Goal: Information Seeking & Learning: Find specific fact

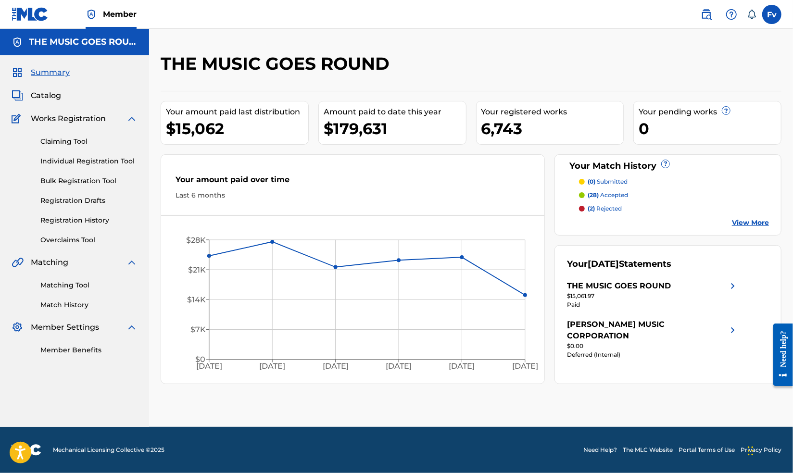
click at [55, 90] on span "Catalog" at bounding box center [46, 96] width 30 height 12
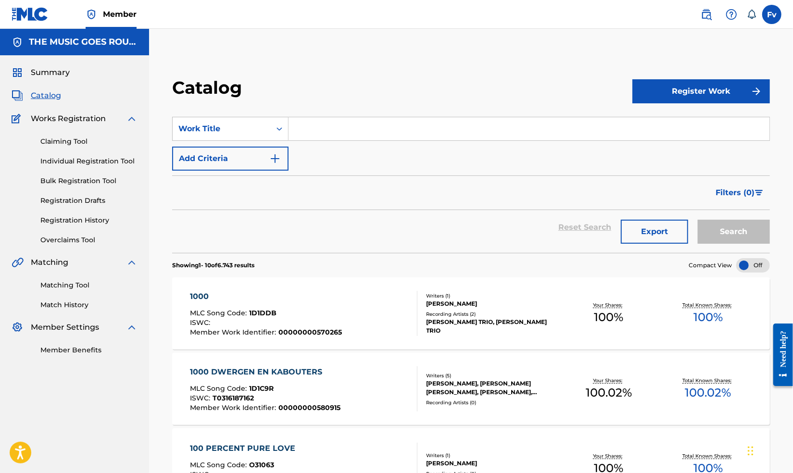
click at [320, 125] on input "Search Form" at bounding box center [528, 128] width 481 height 23
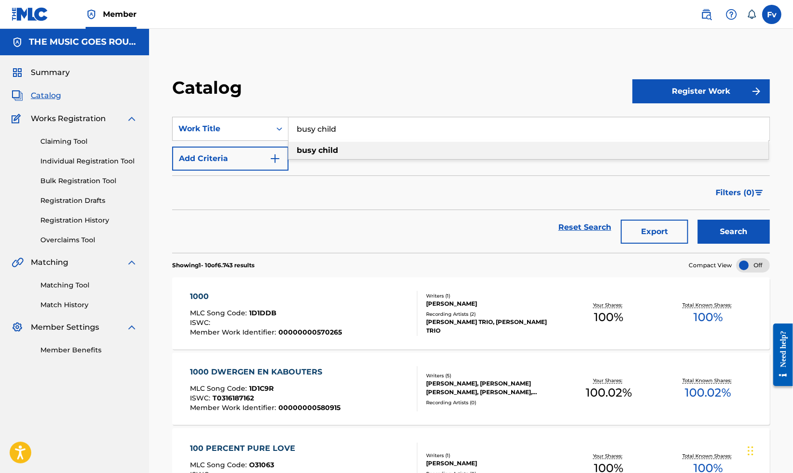
type input "busy child"
click at [303, 153] on strong "busy" at bounding box center [307, 150] width 20 height 9
click at [266, 153] on button "Add Criteria" at bounding box center [230, 159] width 116 height 24
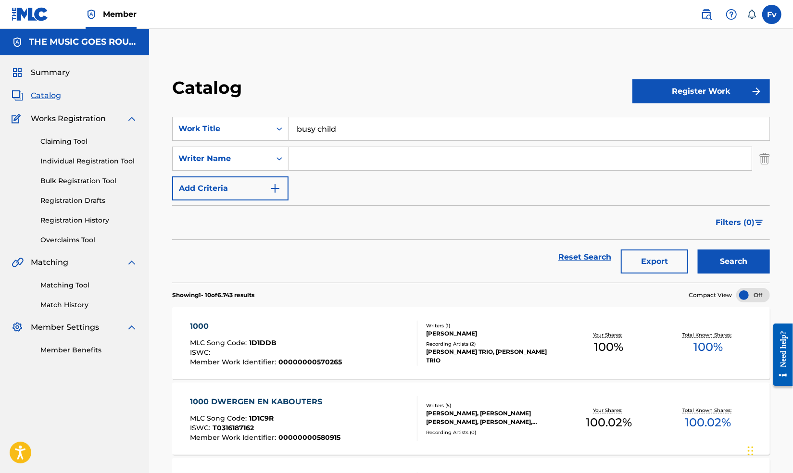
click at [318, 159] on input "Search Form" at bounding box center [519, 158] width 463 height 23
type input "jordan"
click at [697, 249] on button "Search" at bounding box center [733, 261] width 72 height 24
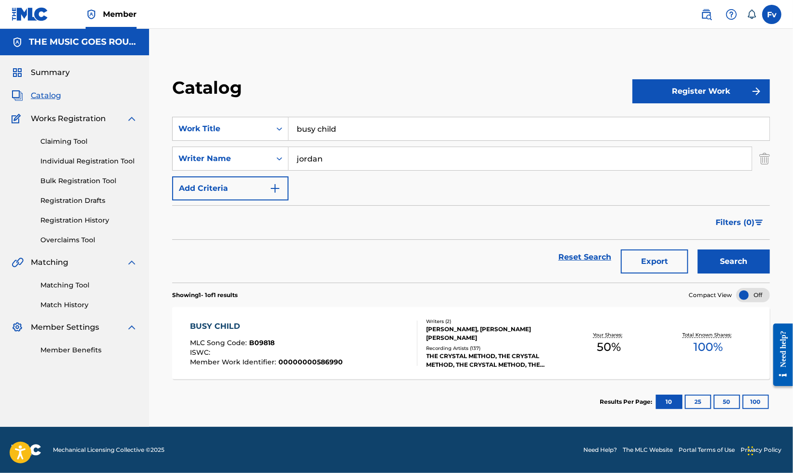
click at [216, 324] on div "BUSY CHILD" at bounding box center [266, 327] width 153 height 12
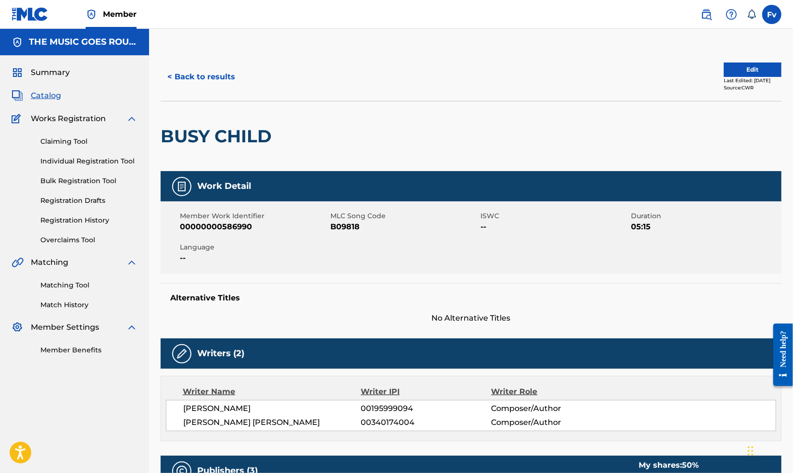
click at [205, 77] on button "< Back to results" at bounding box center [201, 77] width 81 height 24
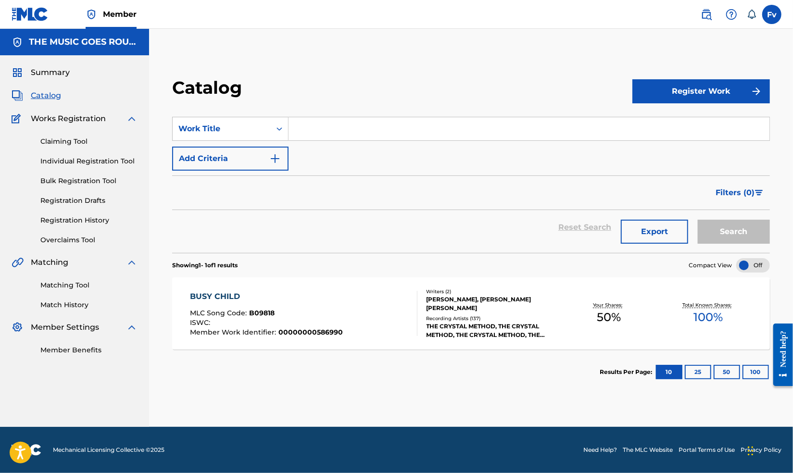
click at [345, 125] on input "Search Form" at bounding box center [528, 128] width 481 height 23
click at [211, 290] on div "BUSY CHILD MLC Song Code : B09818 ISWC : Member Work Identifier : 0000000058699…" at bounding box center [470, 313] width 597 height 72
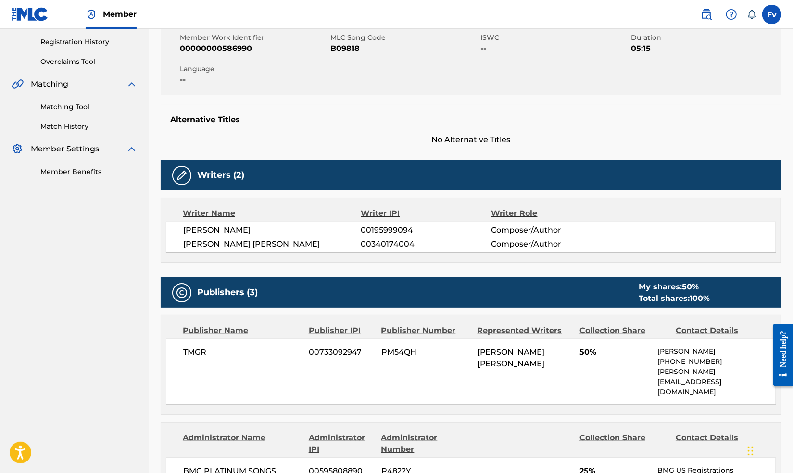
scroll to position [192, 0]
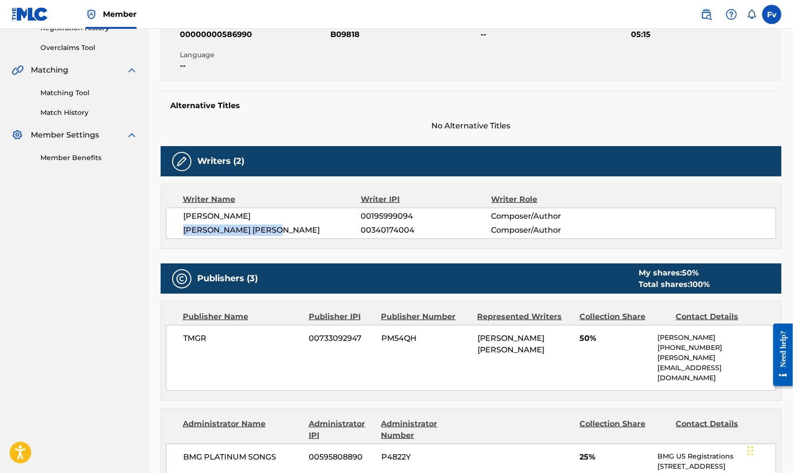
drag, startPoint x: 183, startPoint y: 227, endPoint x: 284, endPoint y: 225, distance: 101.0
click at [284, 225] on span "[PERSON_NAME] [PERSON_NAME]" at bounding box center [272, 230] width 178 height 12
copy span "[PERSON_NAME] [PERSON_NAME]"
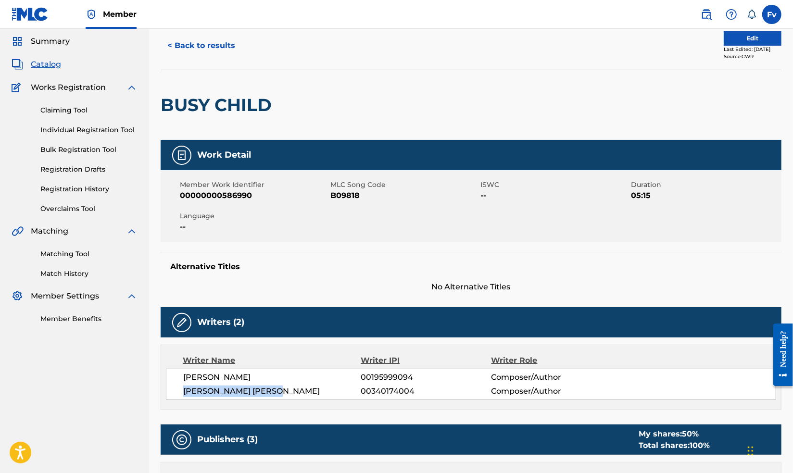
scroll to position [0, 0]
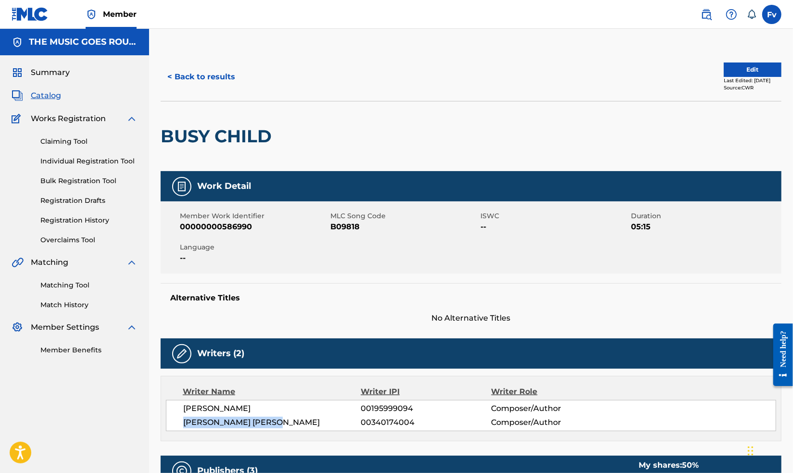
click at [220, 75] on button "< Back to results" at bounding box center [201, 77] width 81 height 24
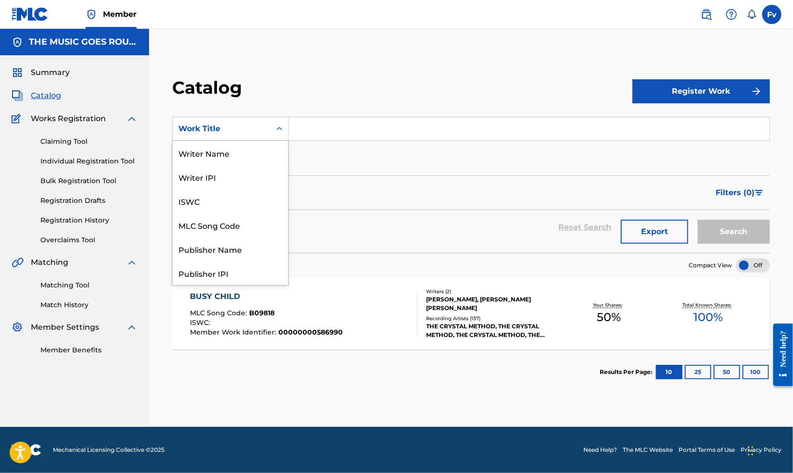
click at [284, 123] on div "Search Form" at bounding box center [279, 128] width 17 height 17
click at [250, 154] on div "Writer Name" at bounding box center [230, 153] width 115 height 24
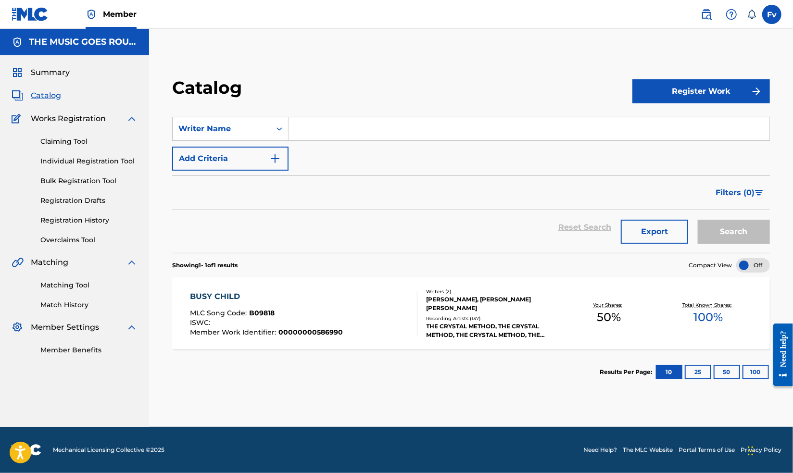
click at [376, 127] on input "Search Form" at bounding box center [528, 128] width 481 height 23
paste input "[PERSON_NAME] [PERSON_NAME]"
type input "[PERSON_NAME] [PERSON_NAME]"
click at [697, 220] on button "Search" at bounding box center [733, 232] width 72 height 24
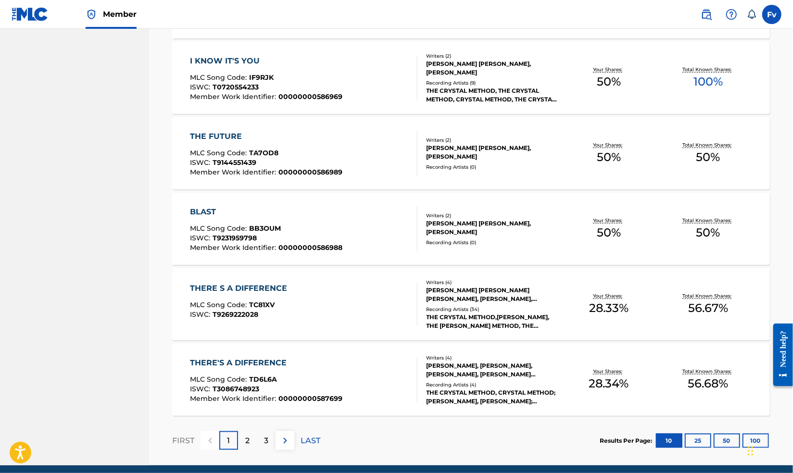
scroll to position [651, 0]
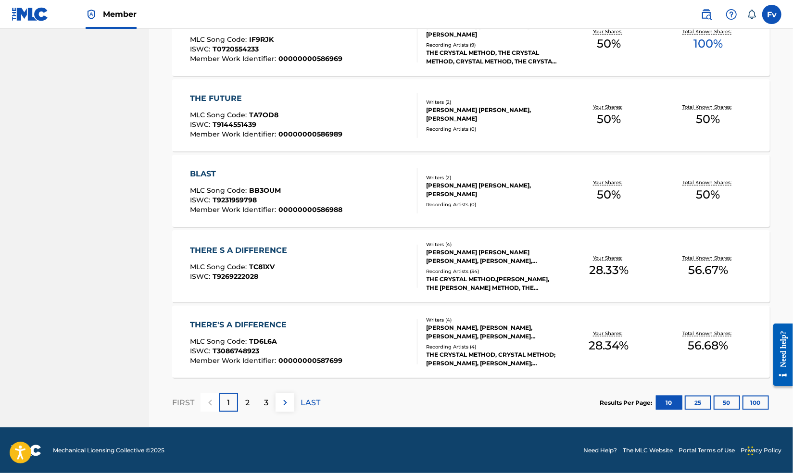
click at [247, 405] on p "2" at bounding box center [247, 403] width 4 height 12
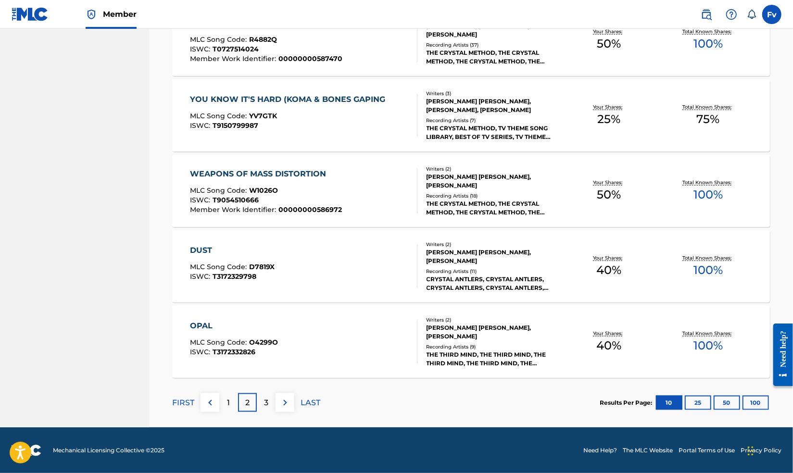
click at [272, 403] on div "3" at bounding box center [266, 402] width 19 height 19
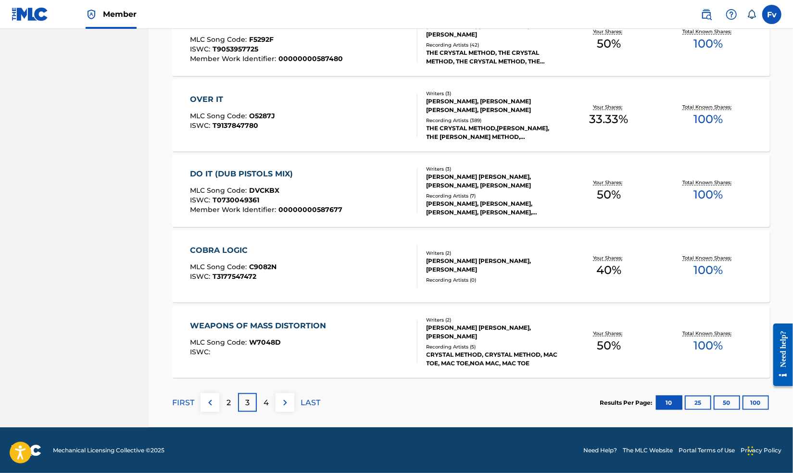
click at [270, 404] on div "4" at bounding box center [266, 402] width 19 height 19
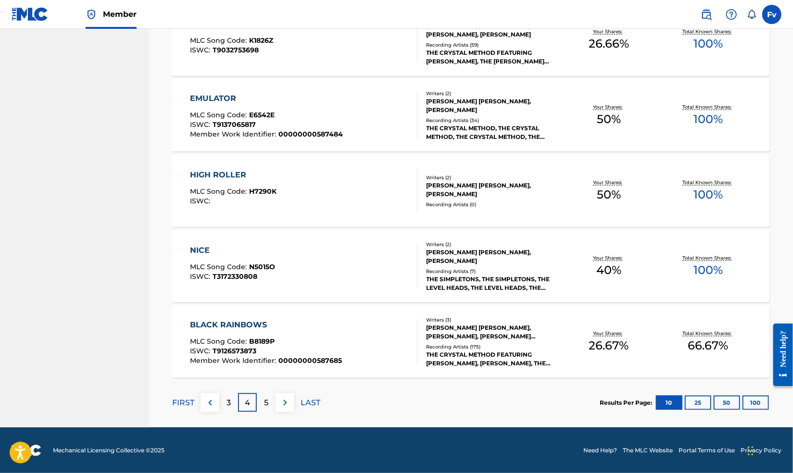
click at [269, 401] on div "5" at bounding box center [266, 402] width 19 height 19
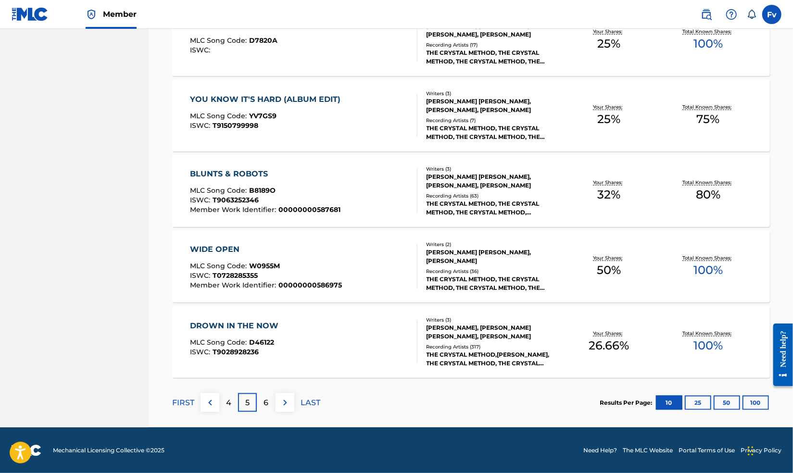
click at [267, 402] on p "6" at bounding box center [266, 403] width 5 height 12
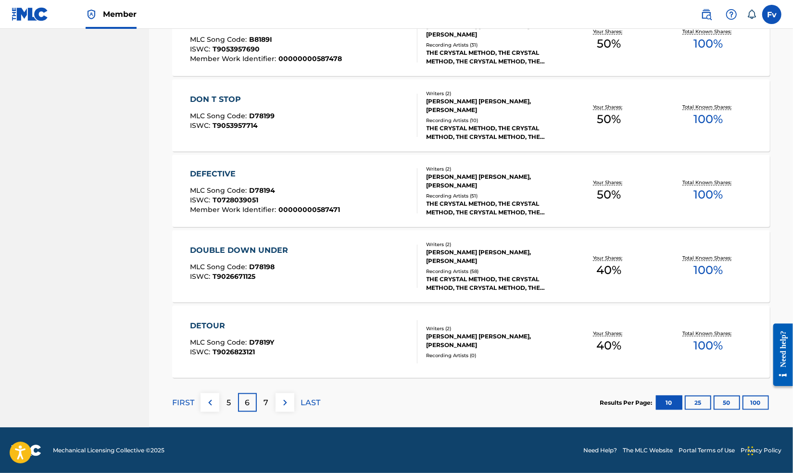
click at [269, 405] on div "7" at bounding box center [266, 402] width 19 height 19
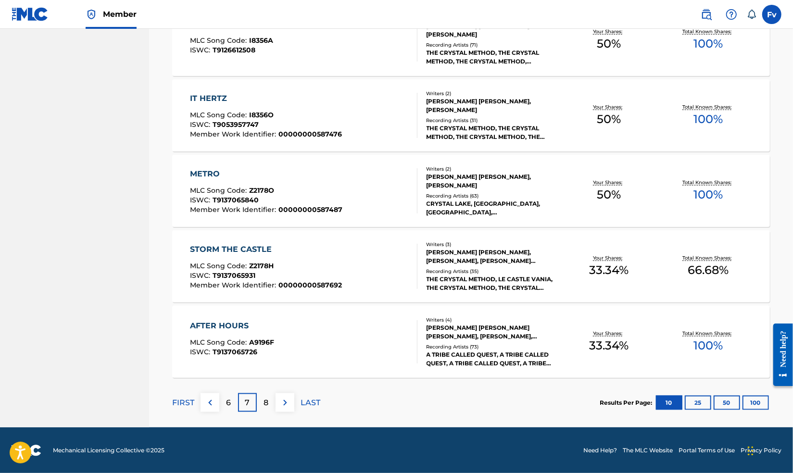
click at [262, 405] on div "8" at bounding box center [266, 402] width 19 height 19
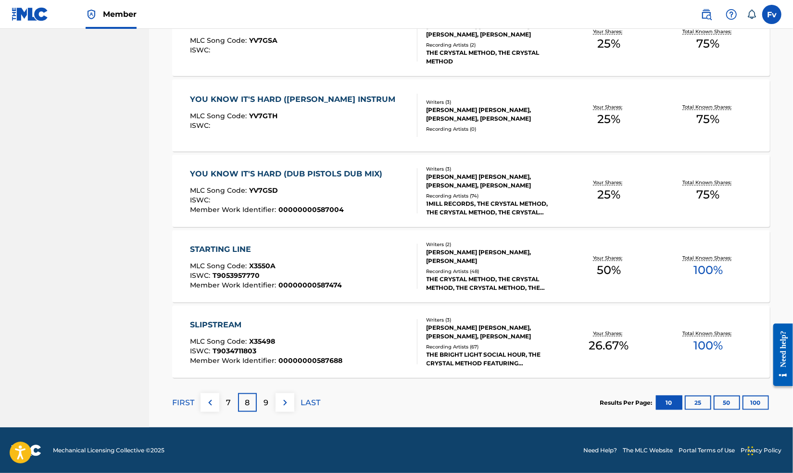
click at [262, 402] on div "9" at bounding box center [266, 402] width 19 height 19
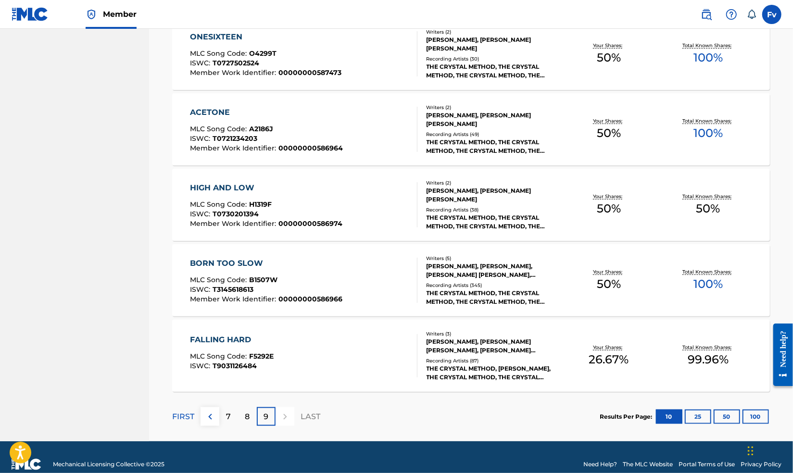
scroll to position [424, 0]
